Goal: Entertainment & Leisure: Consume media (video, audio)

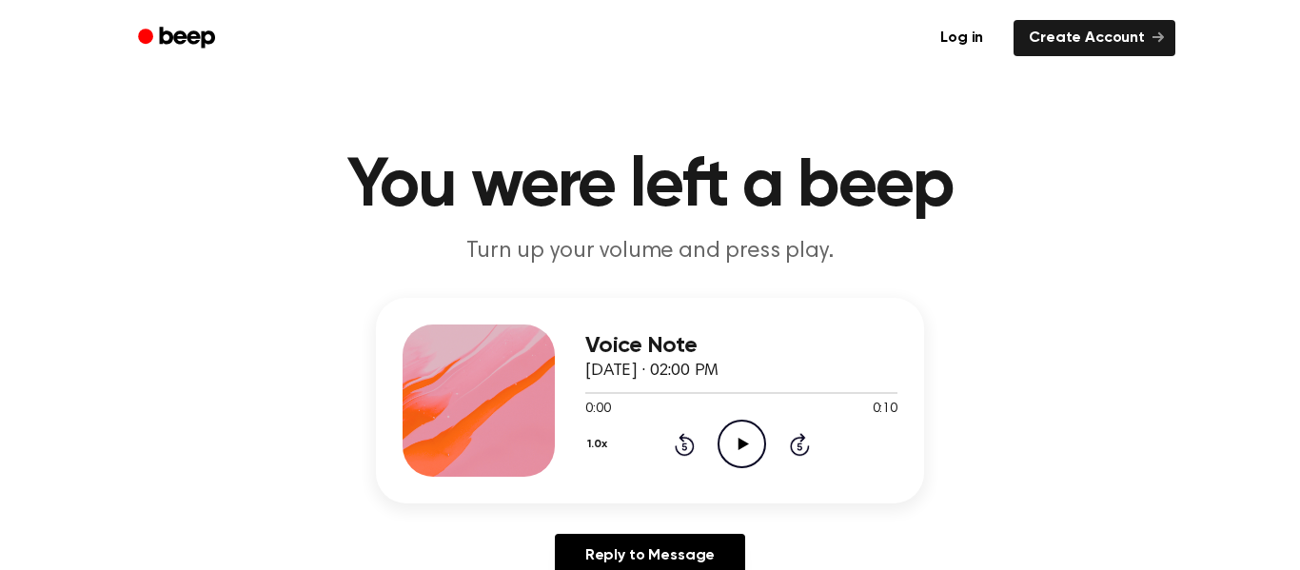
click at [724, 458] on icon "Play Audio" at bounding box center [742, 444] width 49 height 49
click at [978, 42] on link "Log in" at bounding box center [961, 38] width 81 height 44
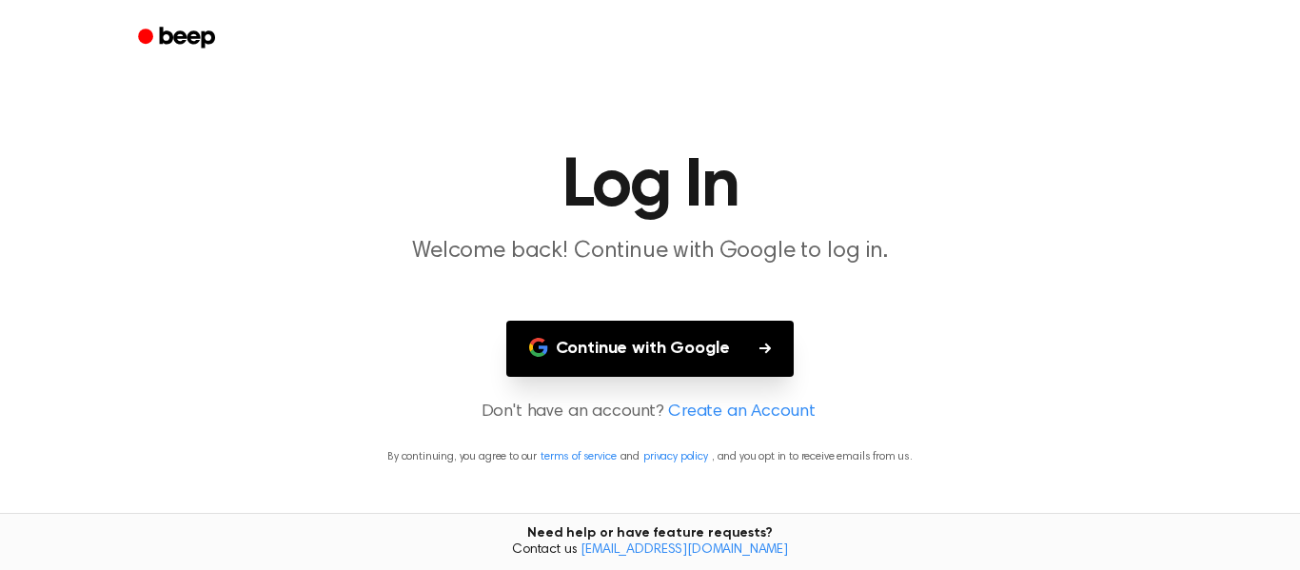
click at [724, 357] on button "Continue with Google" at bounding box center [650, 349] width 288 height 56
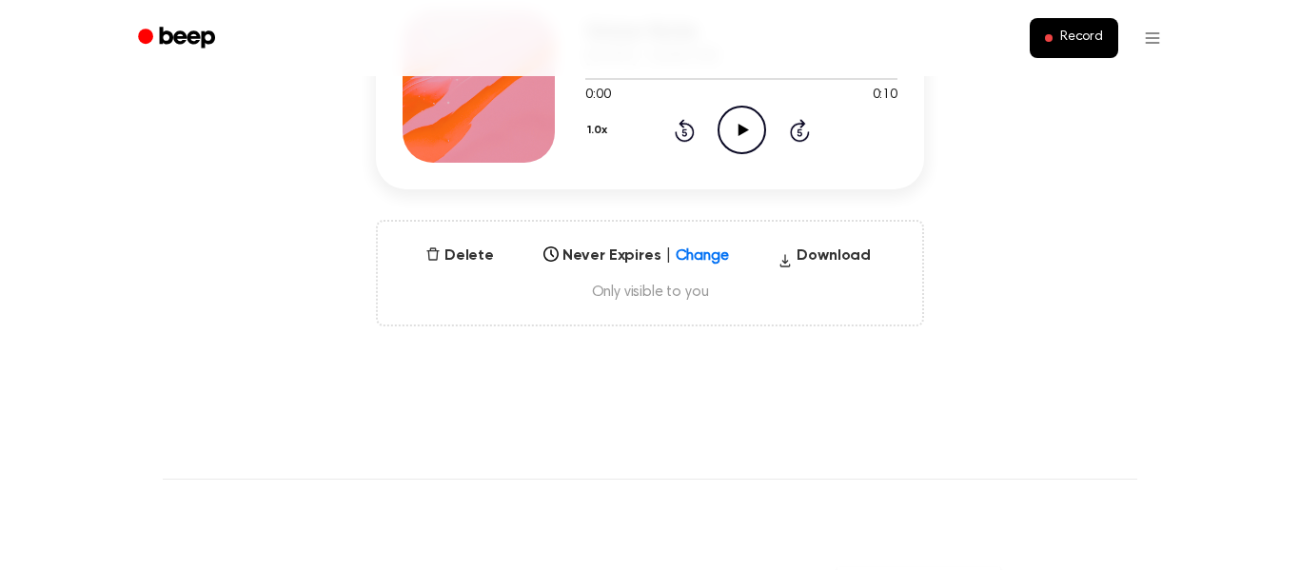
scroll to position [313, 0]
click at [462, 265] on button "Delete" at bounding box center [460, 257] width 84 height 23
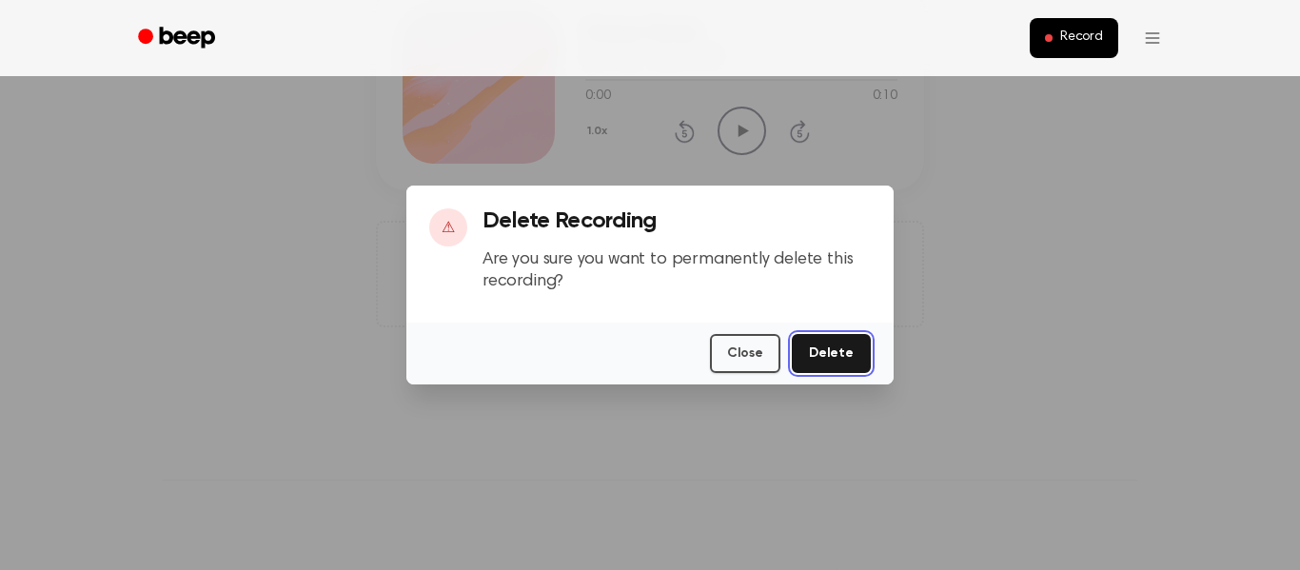
click at [867, 345] on button "Delete" at bounding box center [831, 353] width 79 height 39
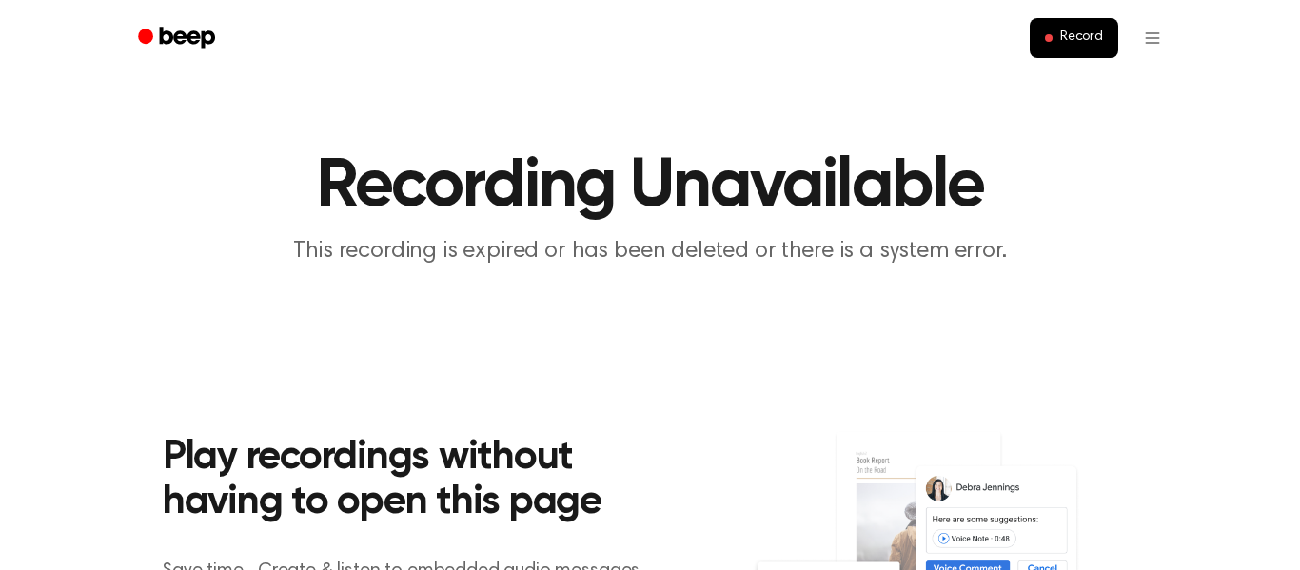
scroll to position [17, 0]
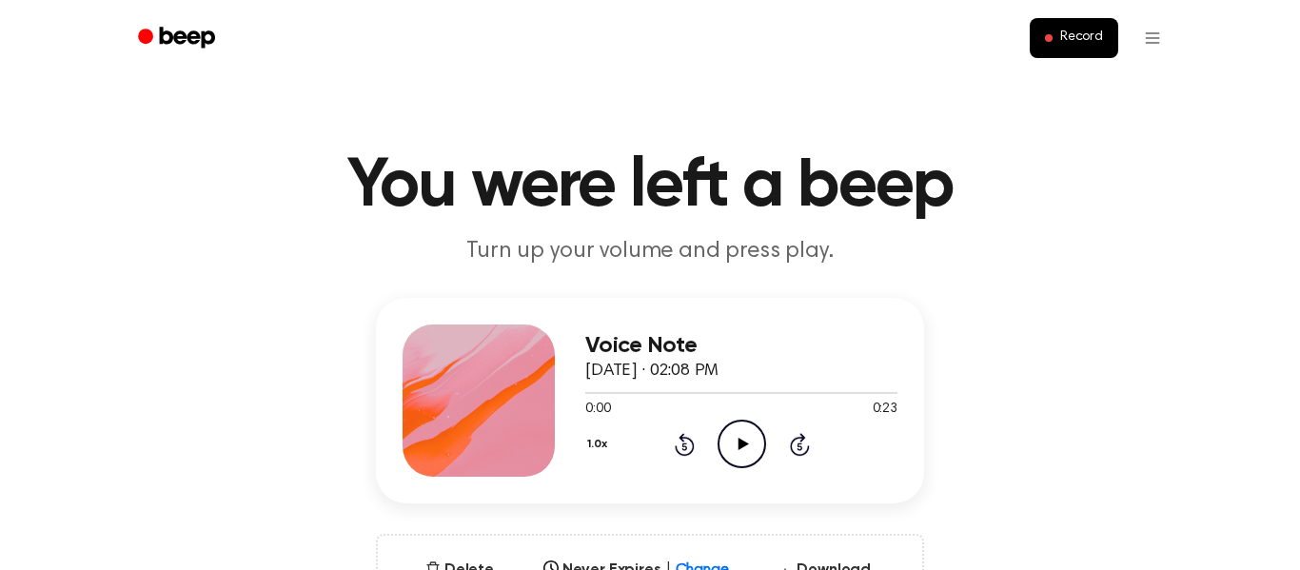
click at [743, 438] on icon "Play Audio" at bounding box center [742, 444] width 49 height 49
click at [740, 443] on icon "Pause Audio" at bounding box center [742, 444] width 49 height 49
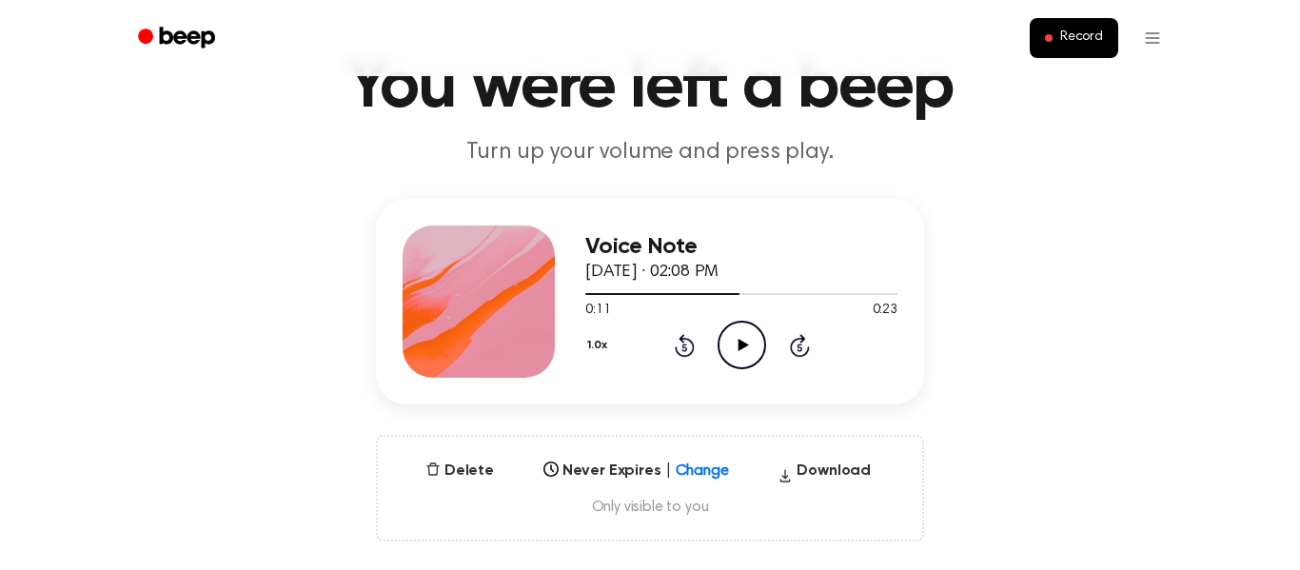
scroll to position [98, 0]
